Goal: Navigation & Orientation: Understand site structure

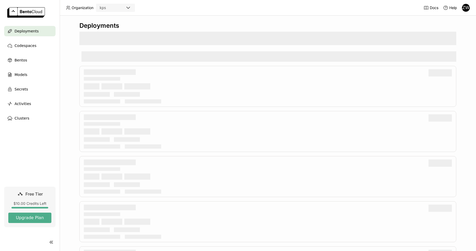
click at [117, 7] on div "kps" at bounding box center [110, 7] width 29 height 7
click at [181, 9] on header "Organization kps Docs Help ZW" at bounding box center [238, 8] width 476 height 16
click at [19, 59] on span "Bentos" at bounding box center [21, 60] width 12 height 6
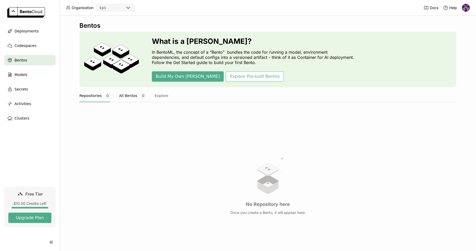
click at [123, 97] on button "All Bentos 0" at bounding box center [132, 95] width 27 height 13
click at [28, 77] on div "Models" at bounding box center [29, 75] width 51 height 10
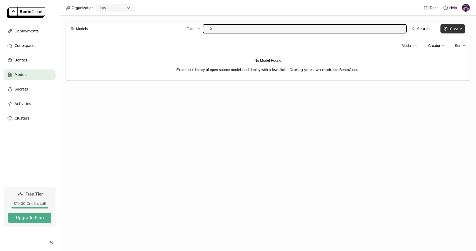
click at [453, 31] on button "Create" at bounding box center [452, 28] width 25 height 9
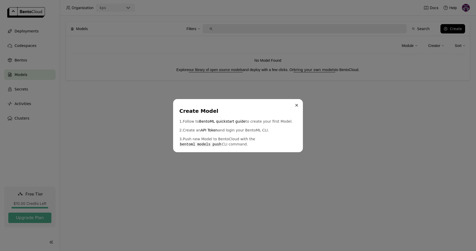
click at [296, 106] on icon "Close" at bounding box center [296, 105] width 2 height 2
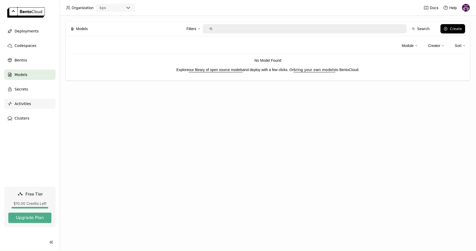
click at [30, 104] on span "Activities" at bounding box center [23, 104] width 17 height 6
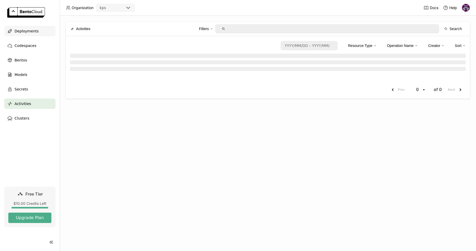
click at [26, 32] on span "Deployments" at bounding box center [27, 31] width 24 height 6
